Goal: Task Accomplishment & Management: Manage account settings

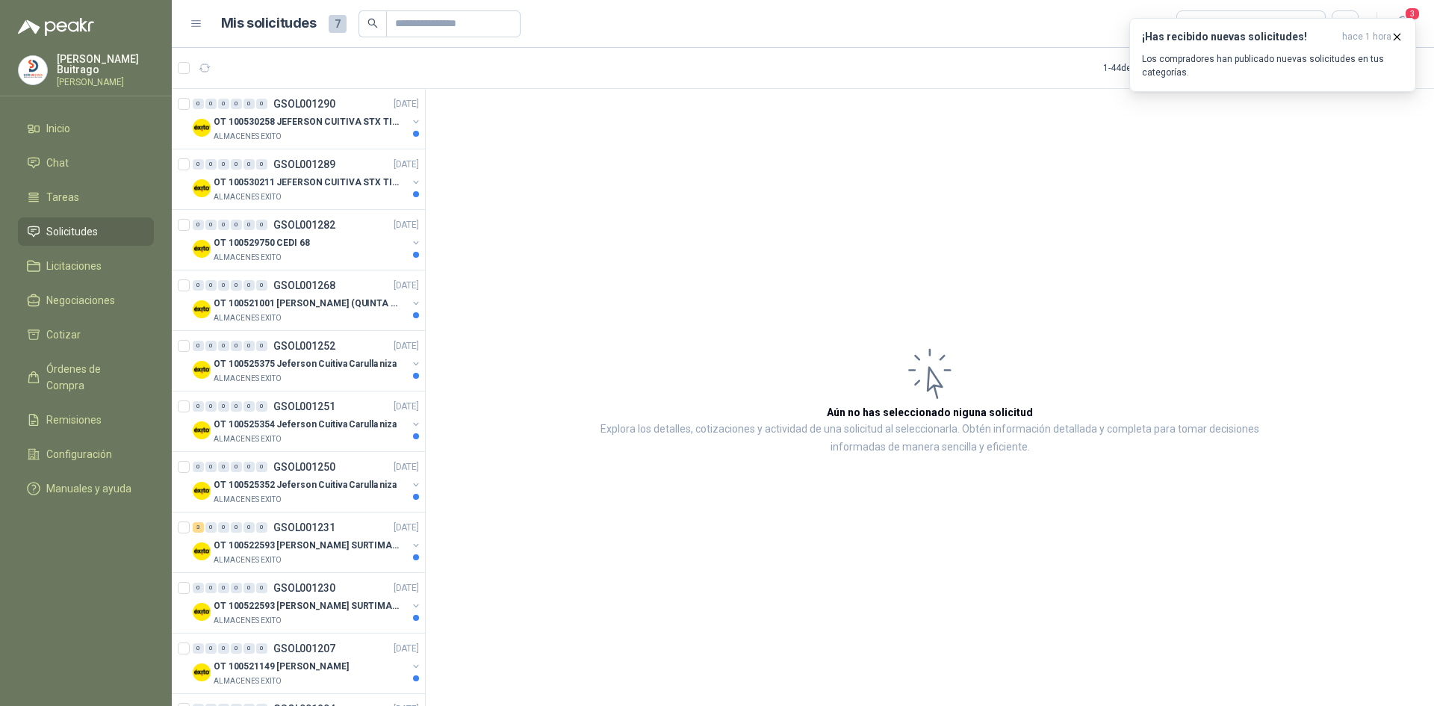
click at [105, 223] on li "Solicitudes" at bounding box center [86, 231] width 118 height 16
click at [1403, 36] on button "¡Has recibido nuevas solicitudes! hace 1 hora Los compradores han publicado nue…" at bounding box center [1272, 55] width 287 height 74
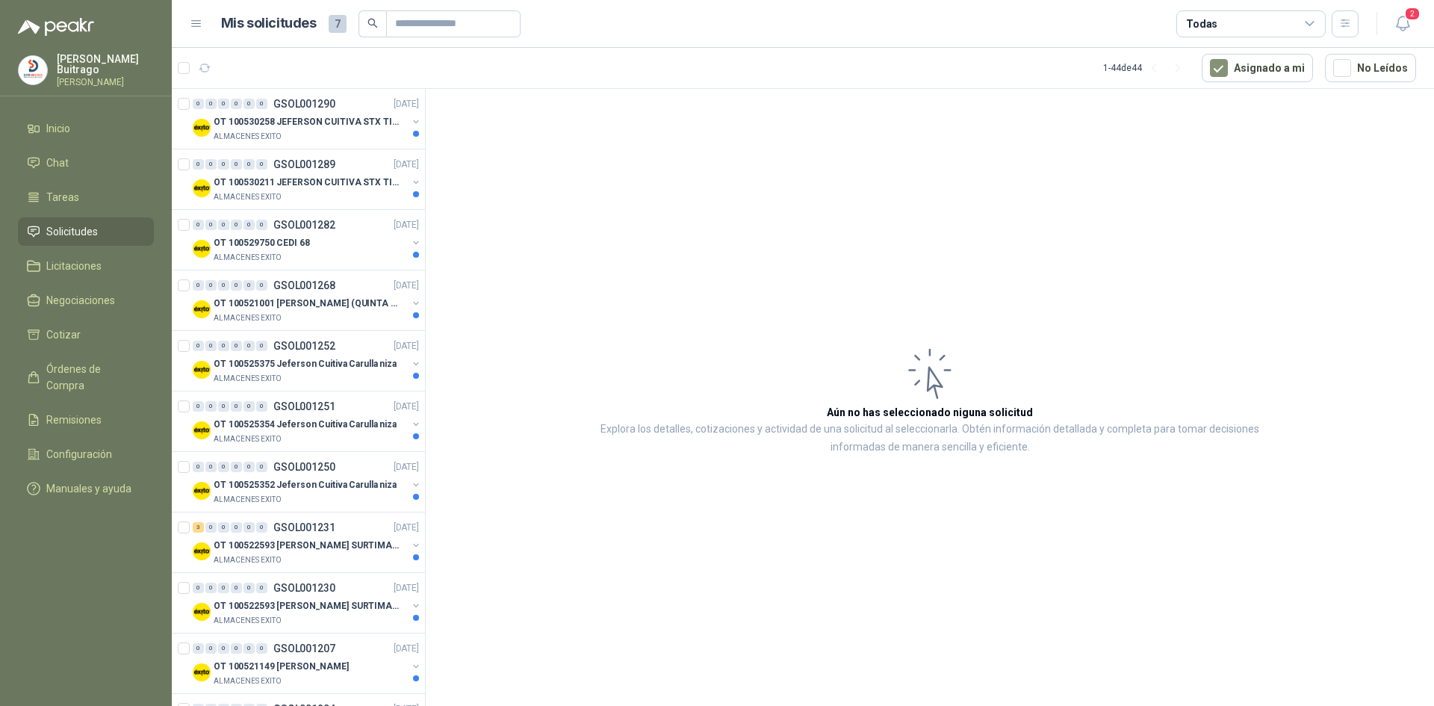
click at [1399, 37] on icon "button" at bounding box center [1397, 37] width 13 height 13
click at [1342, 28] on icon "button" at bounding box center [1345, 23] width 13 height 13
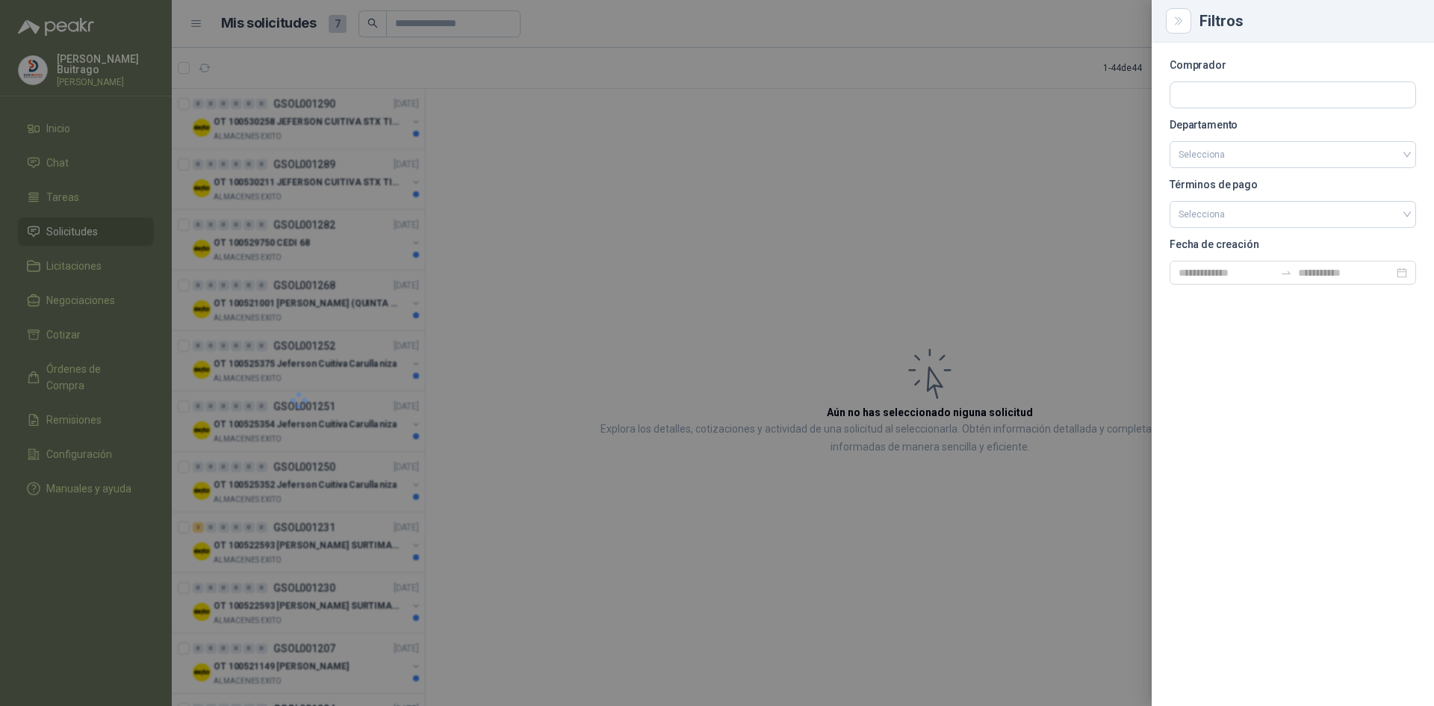
drag, startPoint x: 1030, startPoint y: 102, endPoint x: 1101, endPoint y: 93, distance: 71.5
click at [1031, 102] on div at bounding box center [717, 353] width 1434 height 706
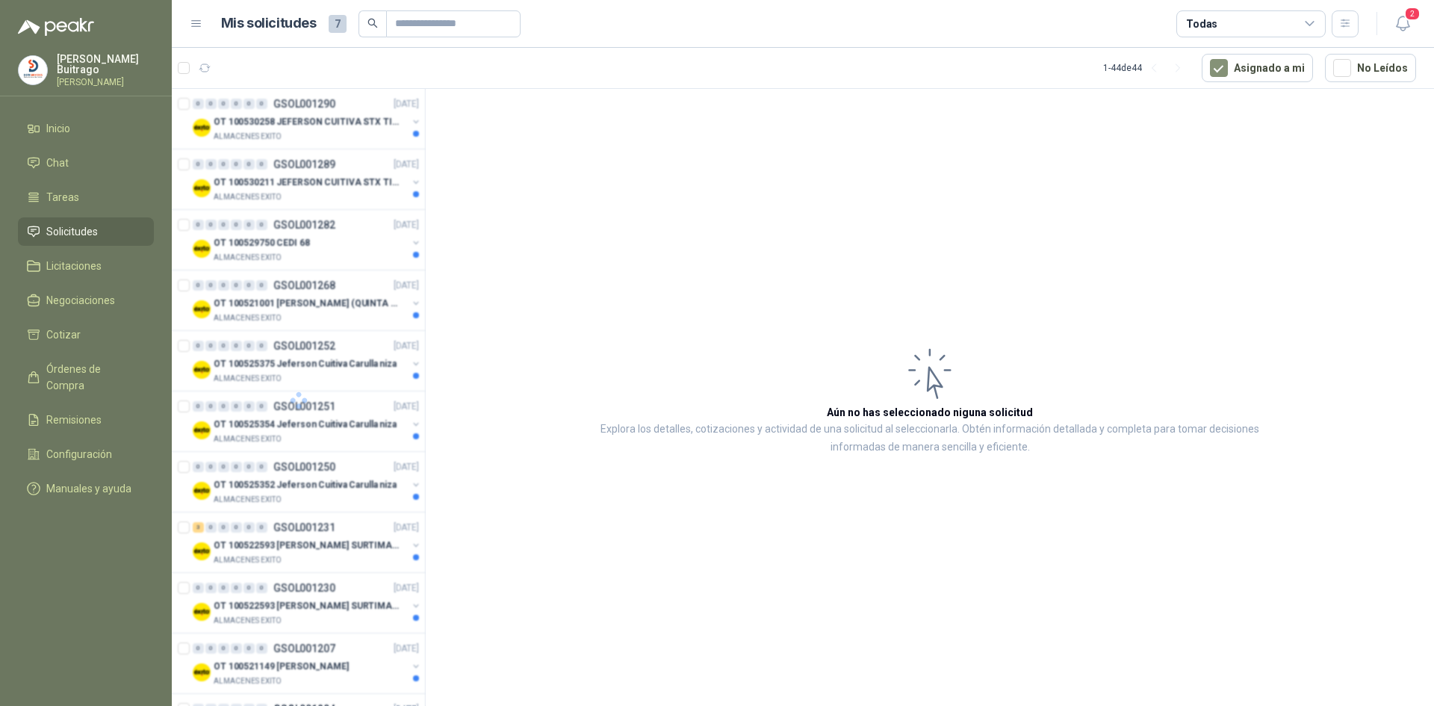
click at [93, 231] on span "Solicitudes" at bounding box center [72, 231] width 52 height 16
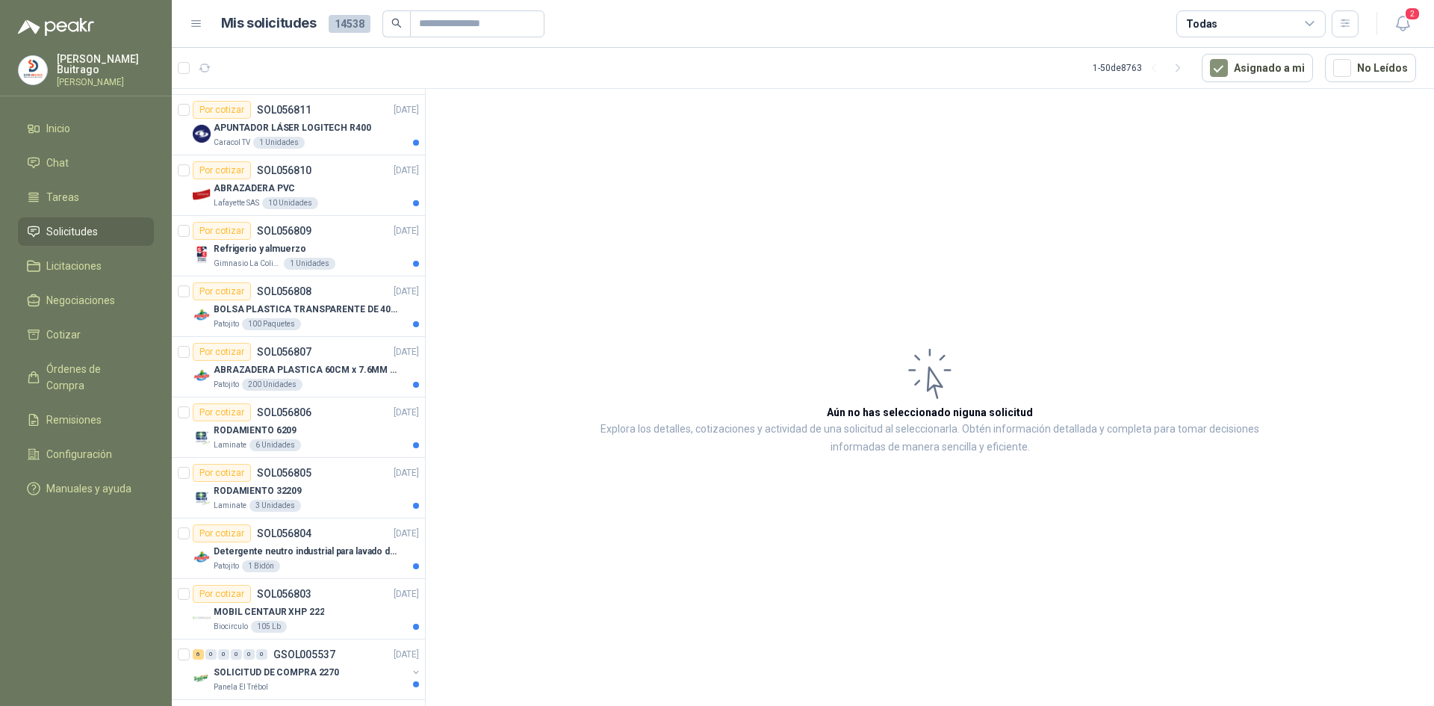
scroll to position [1029, 0]
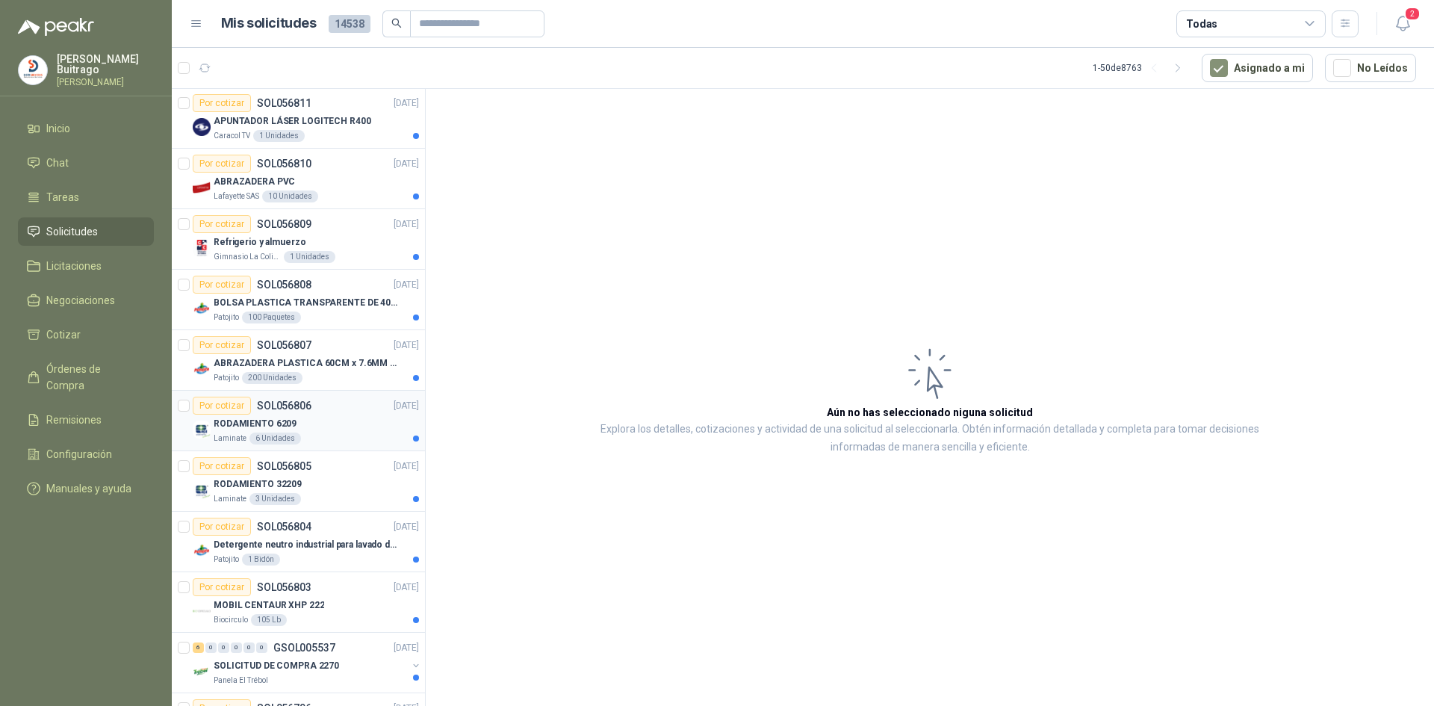
click at [270, 404] on p "SOL056806" at bounding box center [284, 405] width 55 height 10
